Goal: Transaction & Acquisition: Purchase product/service

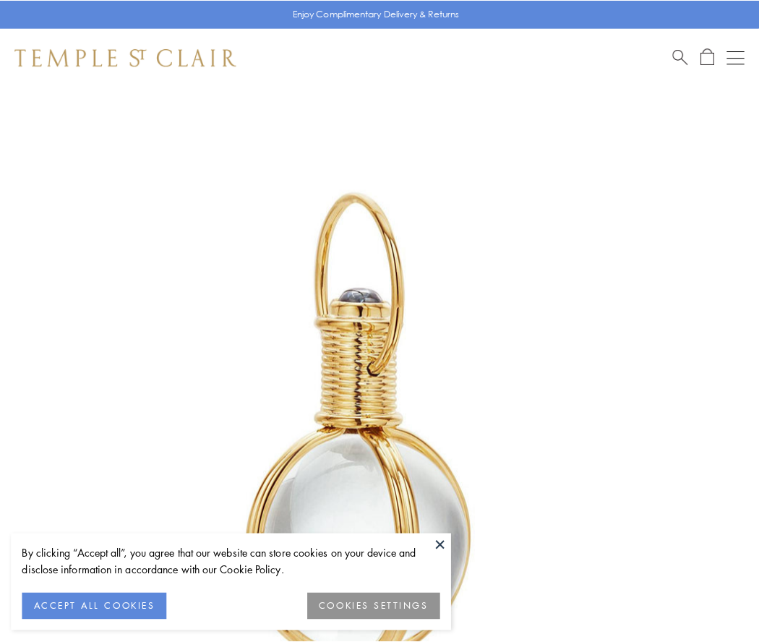
scroll to position [377, 0]
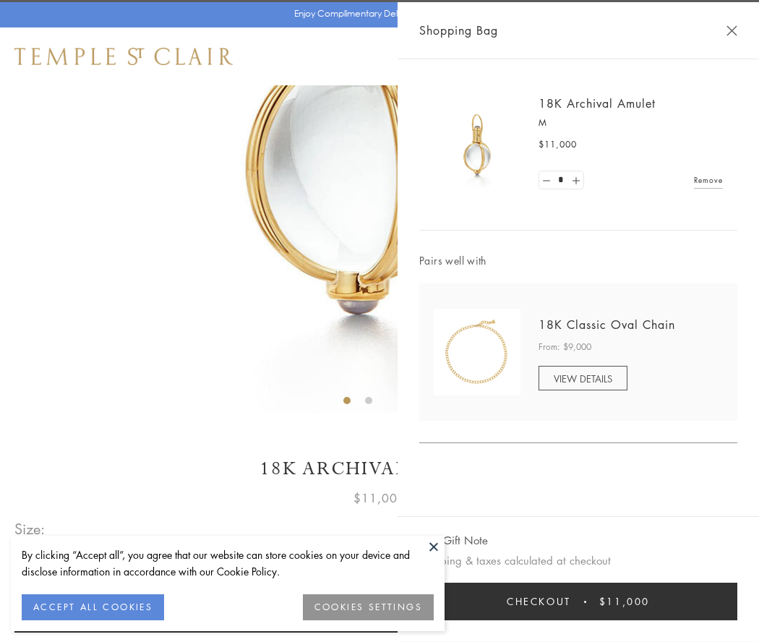
click at [578, 602] on button "Checkout $11,000" at bounding box center [578, 602] width 318 height 38
